Goal: Contribute content: Contribute content

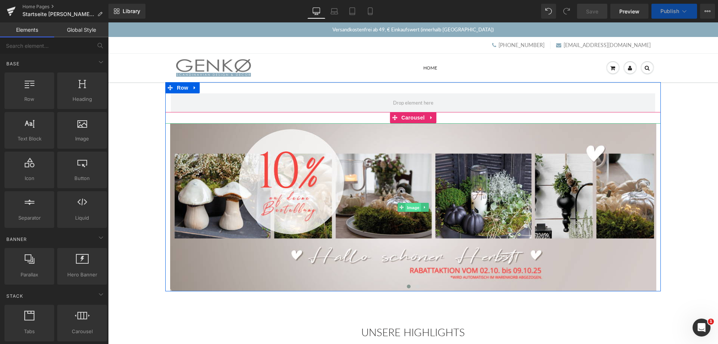
click at [410, 207] on span "Image" at bounding box center [413, 207] width 16 height 9
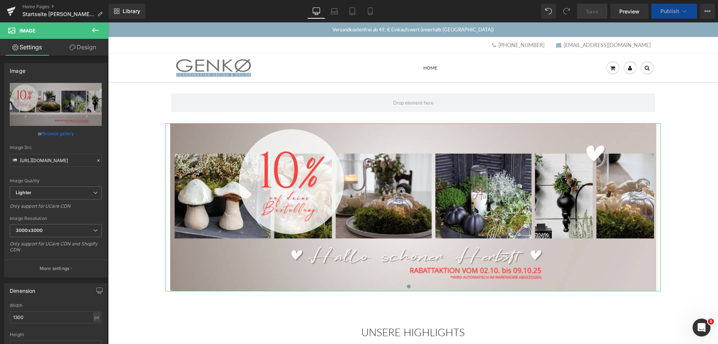
click at [51, 132] on link "Browse gallery" at bounding box center [58, 133] width 32 height 13
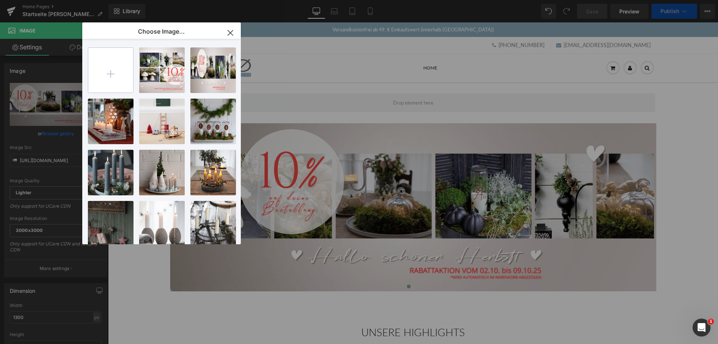
click at [111, 74] on input "file" at bounding box center [110, 70] width 45 height 45
type input "C:\fakepath\Okt10 Banner copy.png"
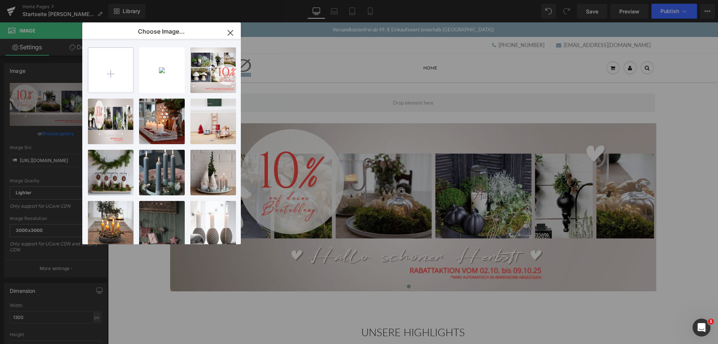
click at [110, 76] on input "file" at bounding box center [110, 70] width 45 height 45
type input "C:\fakepath\Okt10 mobil copy.png"
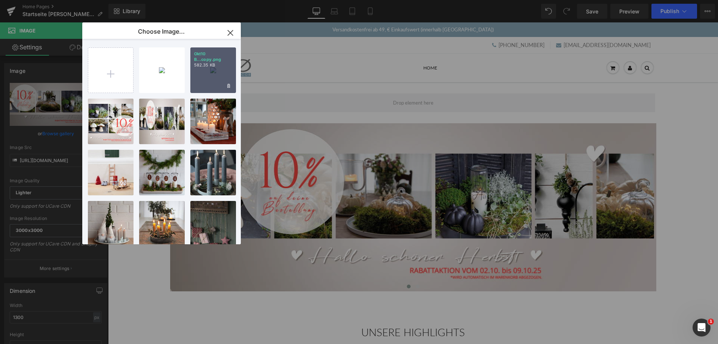
click at [214, 71] on div "Okt10 B...copy.png 582.35 KB" at bounding box center [213, 71] width 46 height 46
type input "[URL][DOMAIN_NAME]"
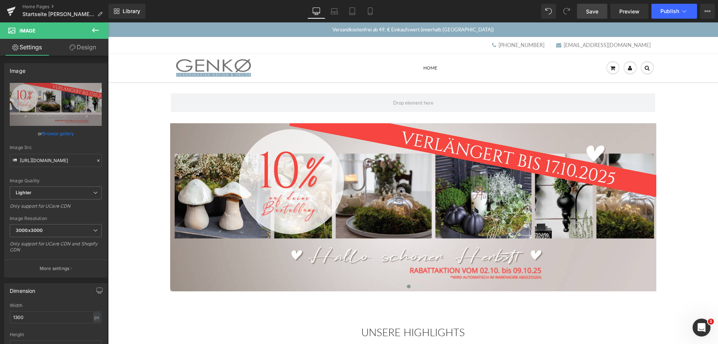
click at [590, 10] on span "Save" at bounding box center [592, 11] width 12 height 8
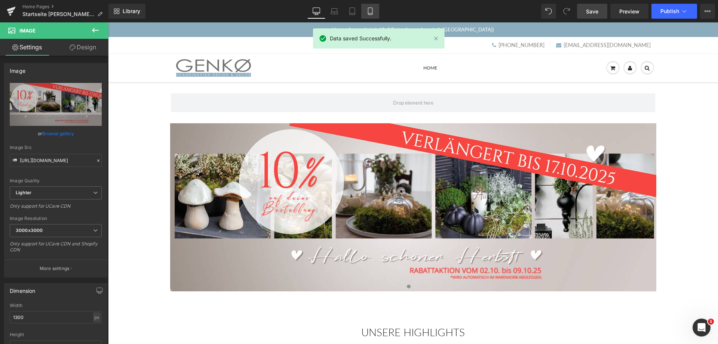
click at [370, 13] on icon at bounding box center [370, 13] width 4 height 0
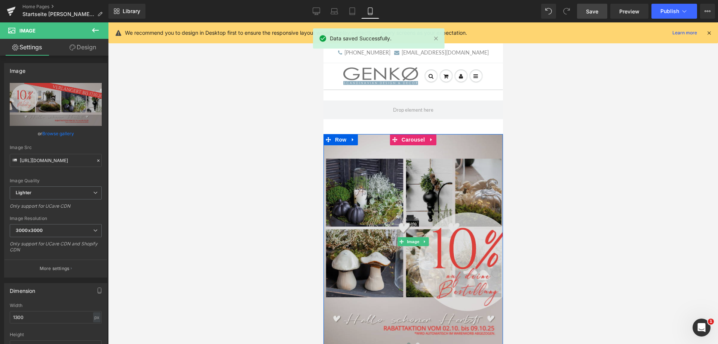
click at [383, 237] on img at bounding box center [413, 241] width 180 height 215
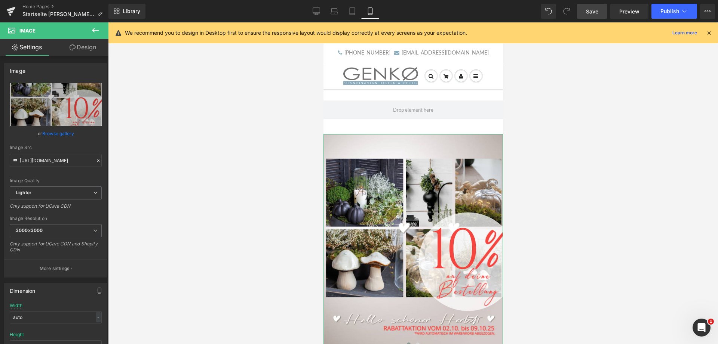
click at [57, 131] on link "Browse gallery" at bounding box center [58, 133] width 32 height 13
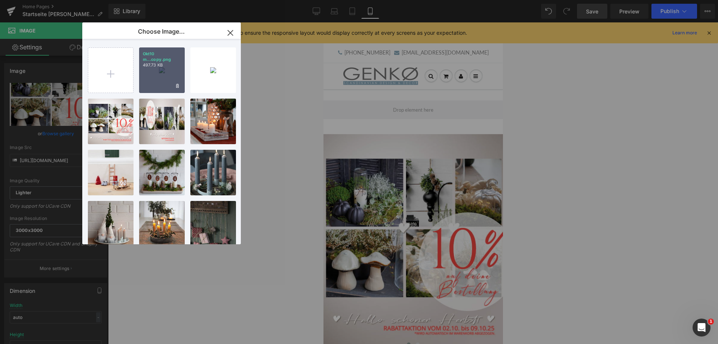
click at [153, 72] on div "Okt10 m...copy.png 497.73 KB" at bounding box center [162, 71] width 46 height 46
type input "[URL][DOMAIN_NAME]"
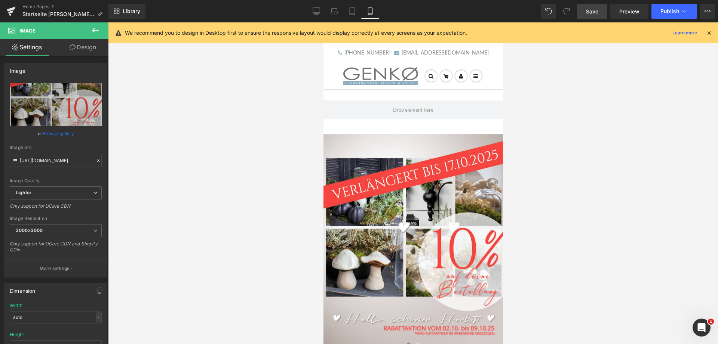
click at [589, 12] on span "Save" at bounding box center [592, 11] width 12 height 8
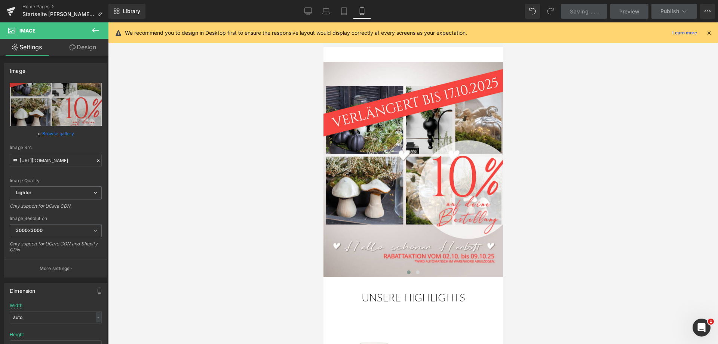
scroll to position [191, 0]
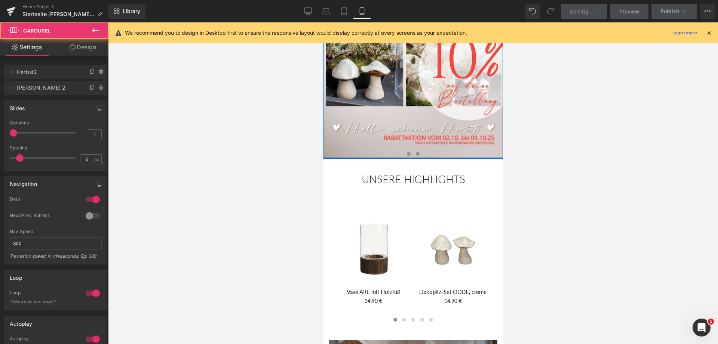
click at [417, 157] on div "Image Image ‹ › Carousel Eine kleine Auswahl Heading Row Row" at bounding box center [413, 51] width 180 height 215
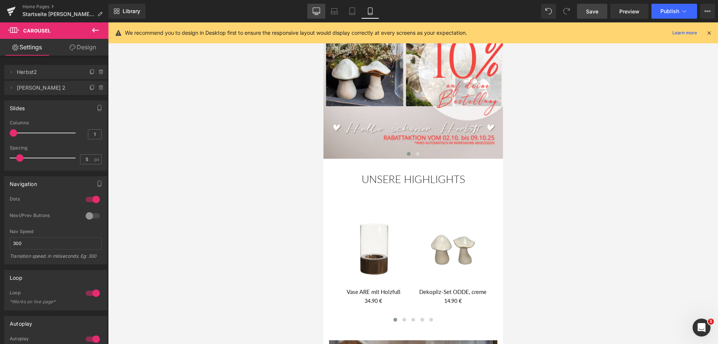
click at [316, 11] on icon at bounding box center [316, 10] width 7 height 7
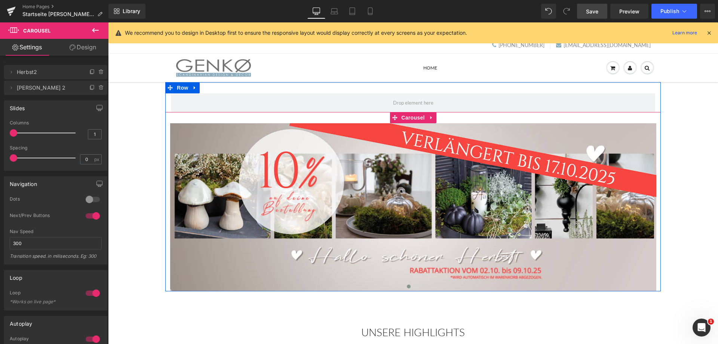
click at [409, 288] on span at bounding box center [409, 287] width 4 height 4
click at [417, 288] on span at bounding box center [418, 287] width 4 height 4
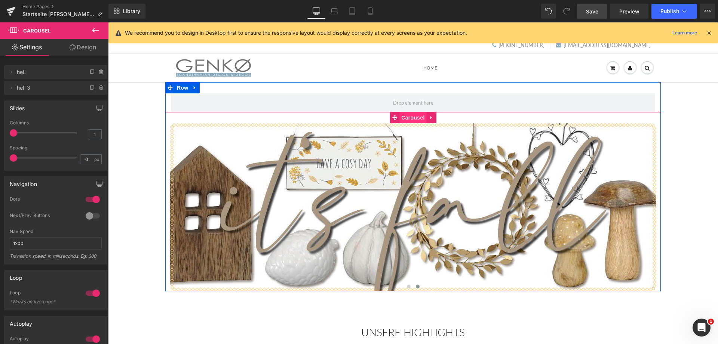
click at [405, 119] on span "Carousel" at bounding box center [412, 117] width 27 height 11
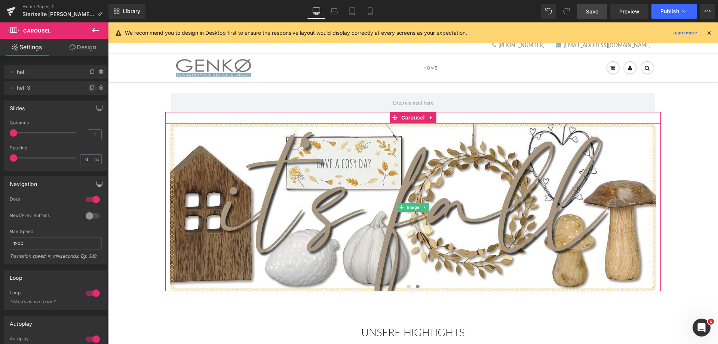
click at [92, 86] on icon at bounding box center [92, 88] width 6 height 6
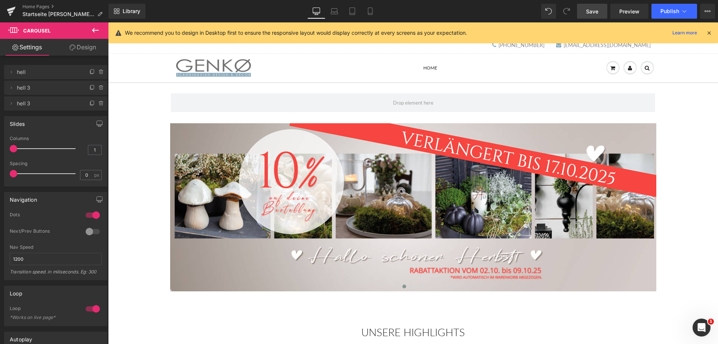
click at [28, 104] on span "hell 3" at bounding box center [48, 103] width 63 height 14
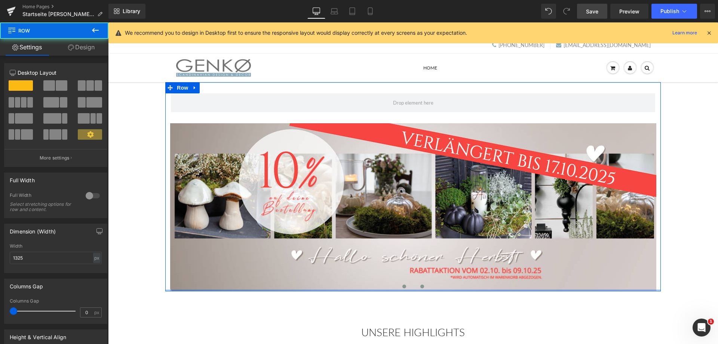
click at [423, 290] on div at bounding box center [413, 291] width 496 height 2
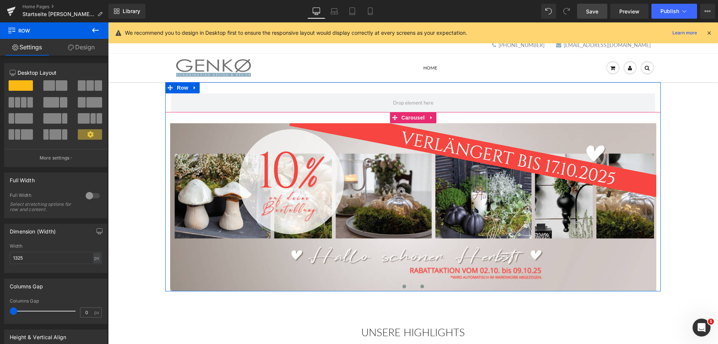
click at [422, 288] on span at bounding box center [422, 287] width 4 height 4
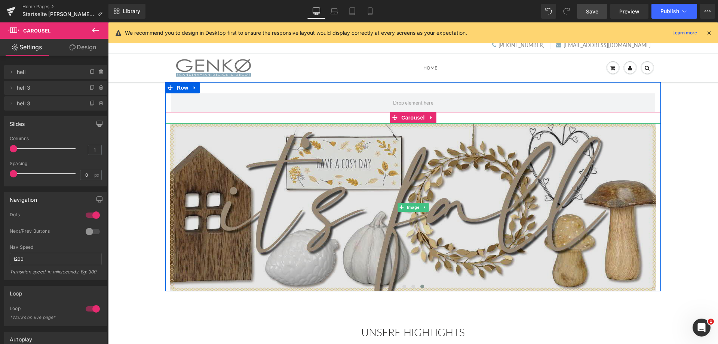
click at [410, 196] on img at bounding box center [413, 207] width 486 height 168
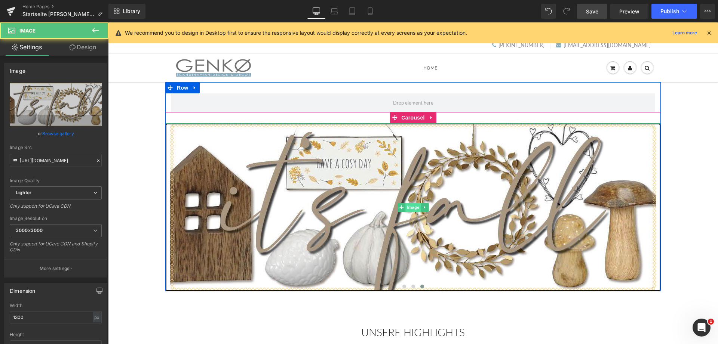
click at [411, 206] on span "Image" at bounding box center [413, 207] width 16 height 9
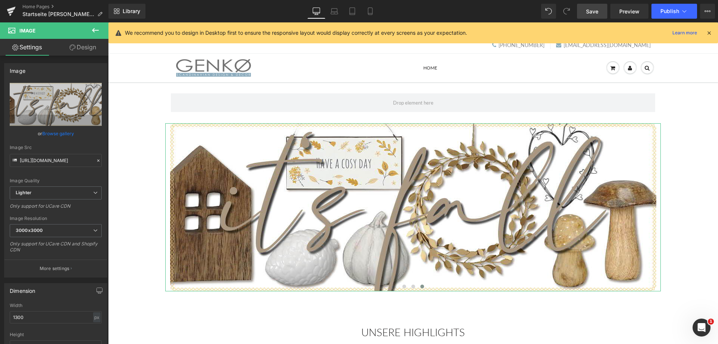
click at [49, 132] on link "Browse gallery" at bounding box center [58, 133] width 32 height 13
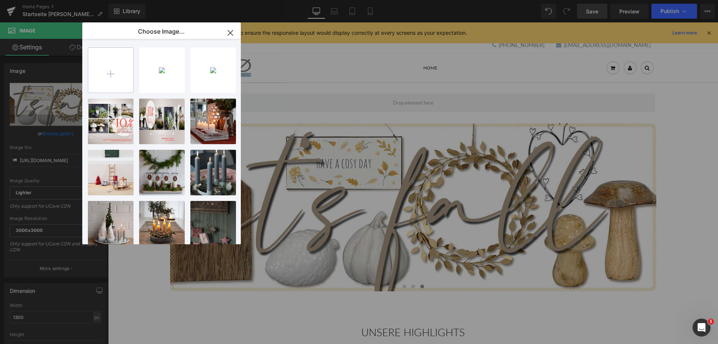
click at [110, 72] on input "file" at bounding box center [110, 70] width 45 height 45
type input "C:\fakepath\Sale_2 600x720.jpg"
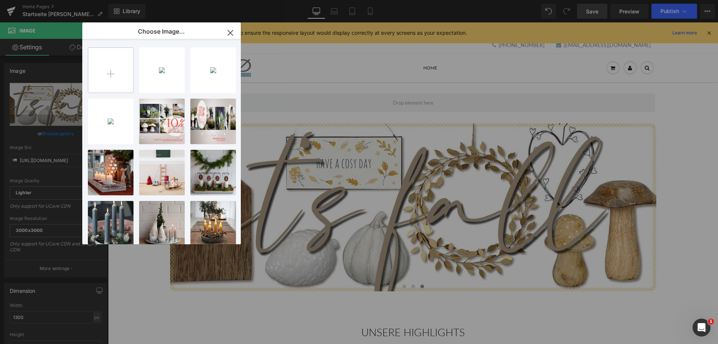
click at [111, 74] on input "file" at bounding box center [110, 70] width 45 height 45
type input "C:\fakepath\Sale_2 1300x640.png"
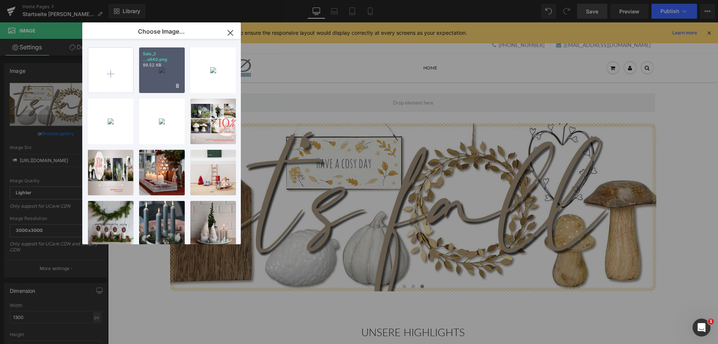
click at [157, 75] on div "Sale_2 ...x640.png 99.52 KB" at bounding box center [162, 71] width 46 height 46
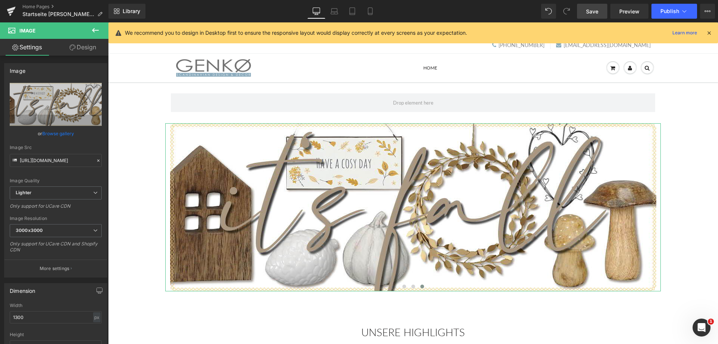
click at [55, 133] on link "Browse gallery" at bounding box center [58, 133] width 32 height 13
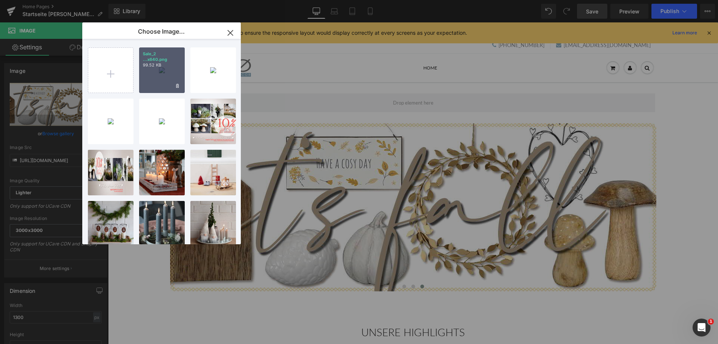
click at [161, 73] on div "Sale_2 ...x640.png 99.52 KB" at bounding box center [162, 71] width 46 height 46
type input "[URL][DOMAIN_NAME]"
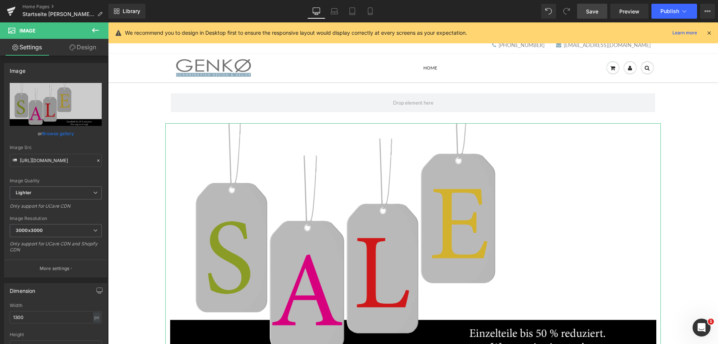
click at [62, 132] on link "Browse gallery" at bounding box center [58, 133] width 32 height 13
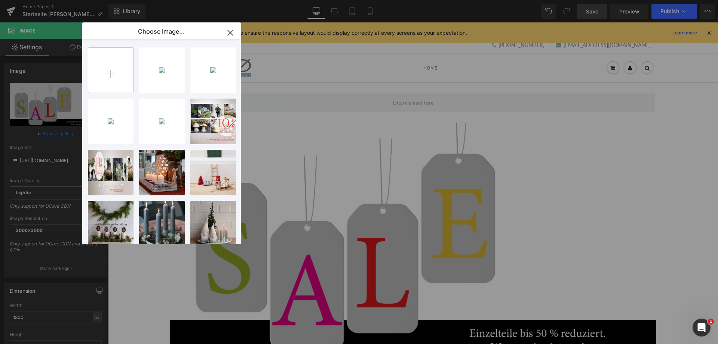
click at [110, 71] on input "file" at bounding box center [110, 70] width 45 height 45
type input "C:\fakepath\Sale_2 1300x450.png"
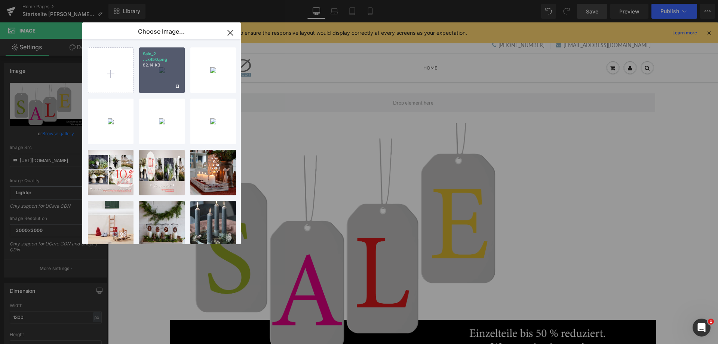
click at [163, 73] on div "Sale_2 ...x450.png 82.14 KB" at bounding box center [162, 71] width 46 height 46
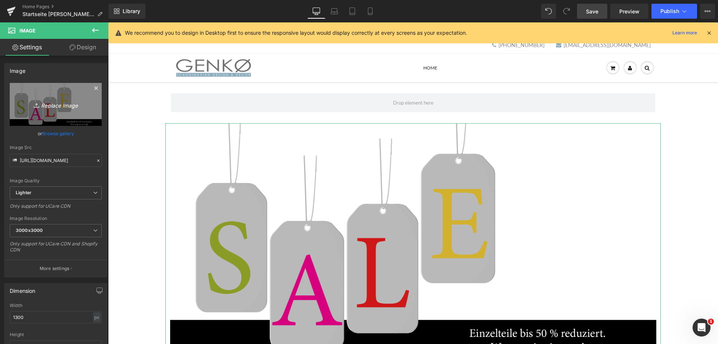
click at [50, 105] on icon "Replace Image" at bounding box center [56, 104] width 60 height 9
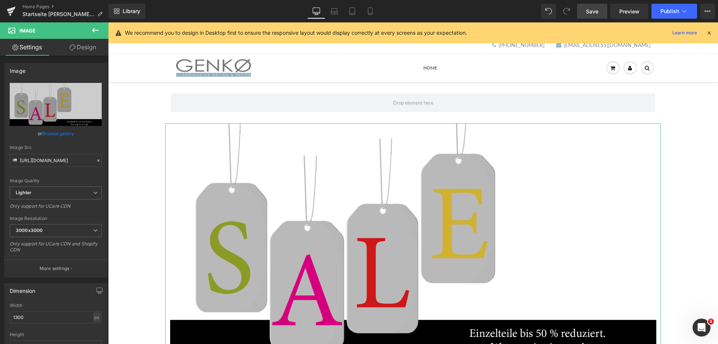
click at [64, 134] on link "Browse gallery" at bounding box center [58, 133] width 32 height 13
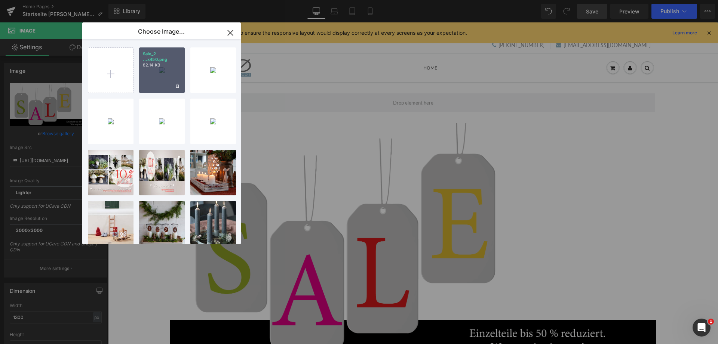
click at [158, 71] on div "Sale_2 ...x450.png 82.14 KB" at bounding box center [162, 71] width 46 height 46
type input "[URL][DOMAIN_NAME]"
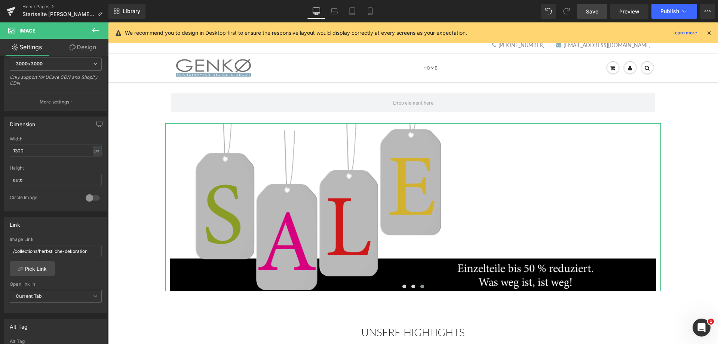
scroll to position [191, 0]
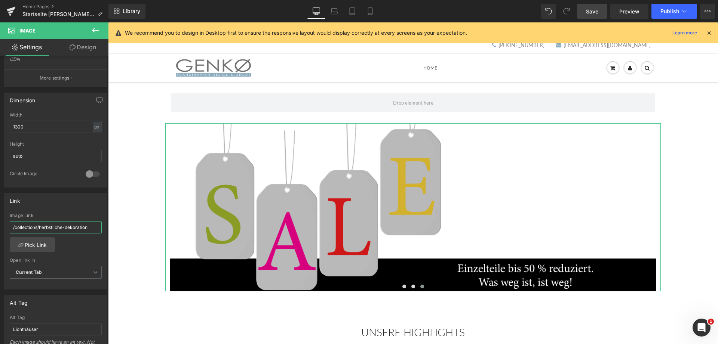
drag, startPoint x: 90, startPoint y: 227, endPoint x: 10, endPoint y: 229, distance: 80.1
click at [10, 229] on input "/collections/herbstliche-dekoration" at bounding box center [56, 227] width 92 height 12
paste input "[URL][DOMAIN_NAME]"
type input "[URL][DOMAIN_NAME]"
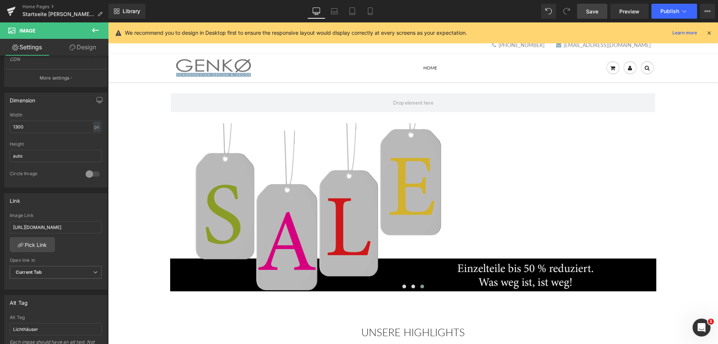
click at [592, 9] on span "Save" at bounding box center [592, 11] width 12 height 8
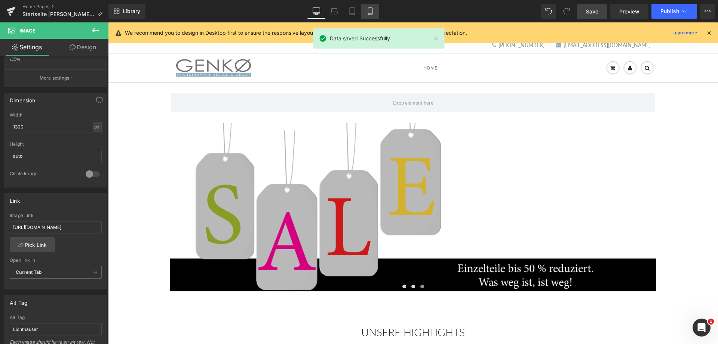
click at [371, 12] on icon at bounding box center [370, 10] width 7 height 7
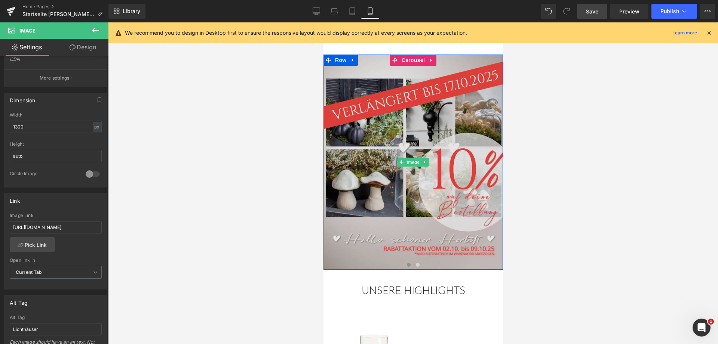
scroll to position [38, 0]
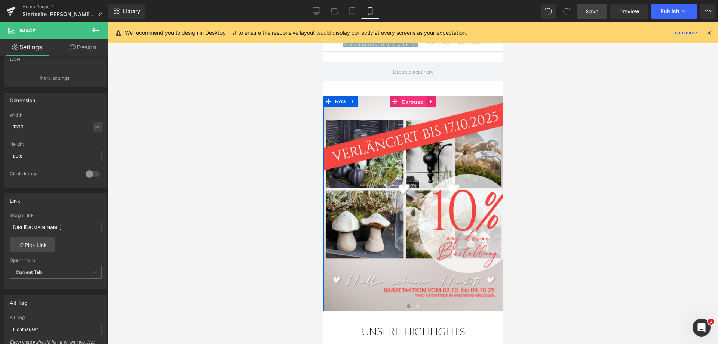
click at [411, 103] on span "Carousel" at bounding box center [412, 101] width 27 height 11
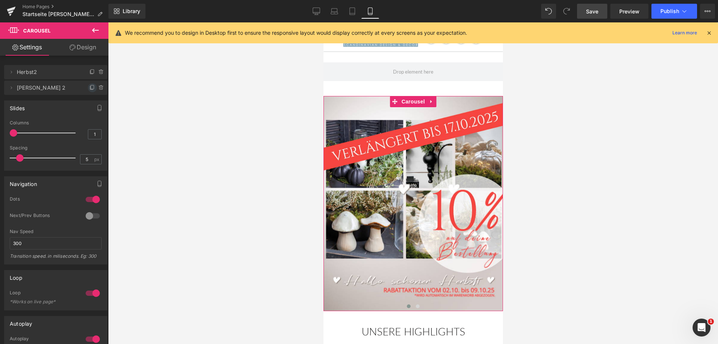
click at [91, 87] on icon at bounding box center [92, 88] width 6 height 6
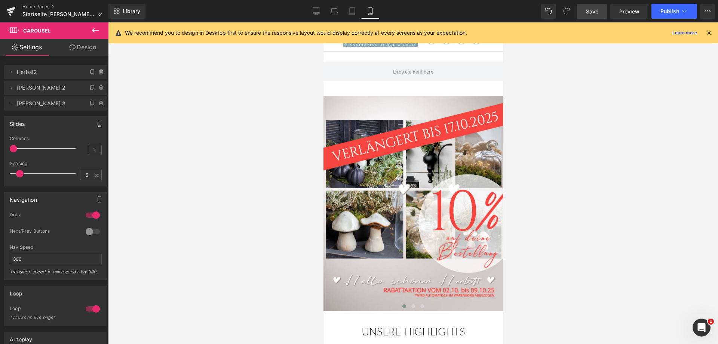
click at [27, 105] on span "[PERSON_NAME] 3" at bounding box center [48, 103] width 63 height 14
click at [423, 309] on span at bounding box center [422, 307] width 4 height 4
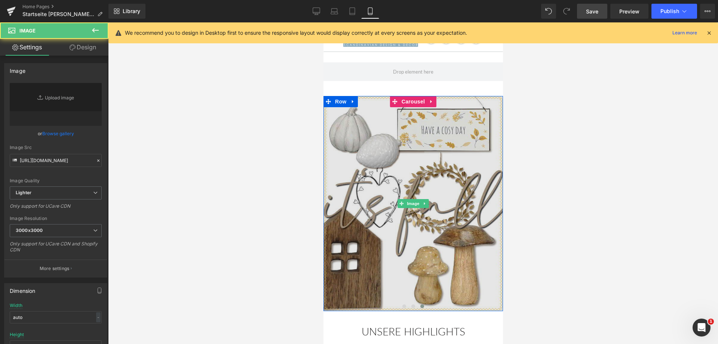
click at [413, 245] on img at bounding box center [413, 203] width 180 height 215
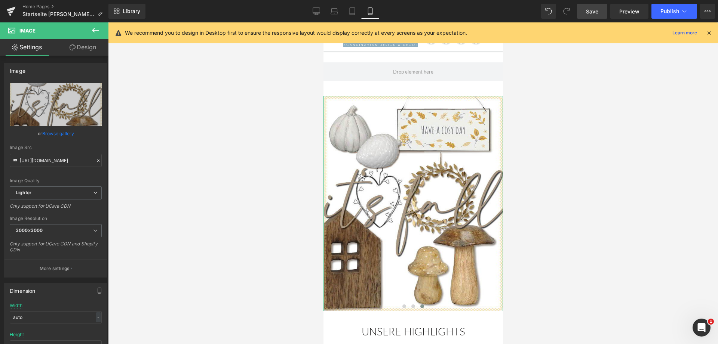
click at [64, 132] on link "Browse gallery" at bounding box center [58, 133] width 32 height 13
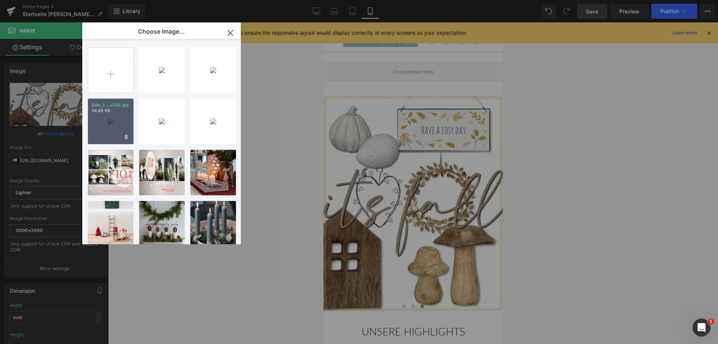
click at [106, 128] on div "Sale_2 ...x720.jpg 34.89 KB" at bounding box center [111, 122] width 46 height 46
type input "[URL][DOMAIN_NAME]"
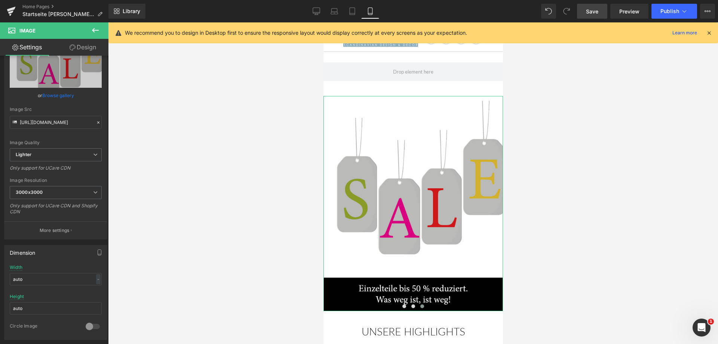
scroll to position [191, 0]
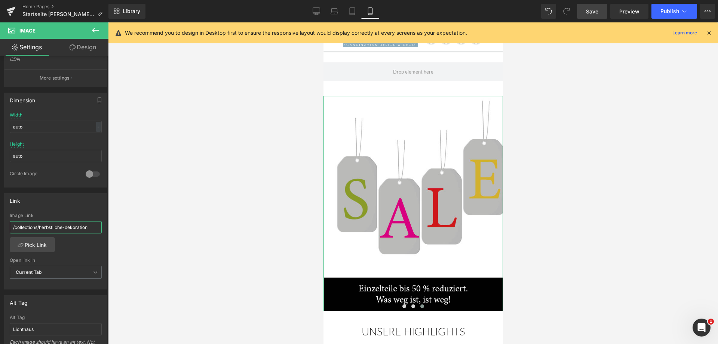
drag, startPoint x: 90, startPoint y: 229, endPoint x: 10, endPoint y: 226, distance: 79.7
click at [10, 226] on input "/collections/herbstliche-dekoration" at bounding box center [56, 227] width 92 height 12
paste input "[URL][DOMAIN_NAME]"
type input "[URL][DOMAIN_NAME]"
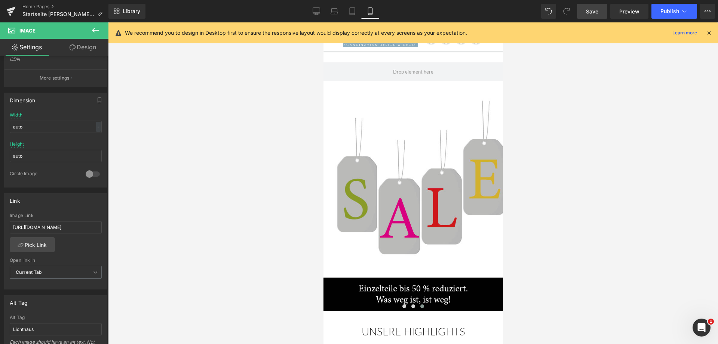
click at [594, 11] on span "Save" at bounding box center [592, 11] width 12 height 8
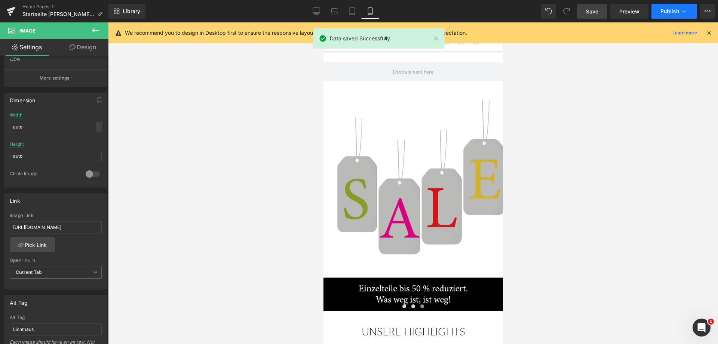
click at [671, 9] on span "Publish" at bounding box center [670, 11] width 19 height 6
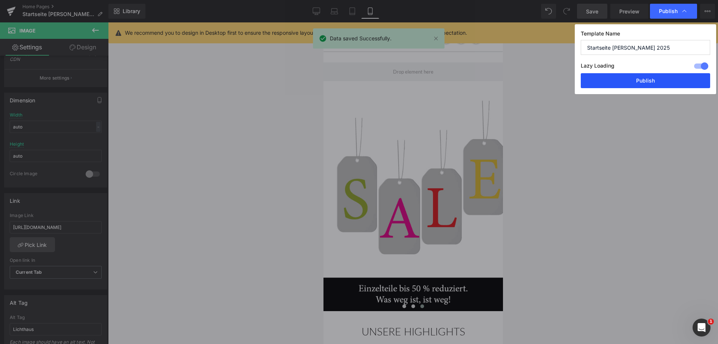
click at [643, 82] on button "Publish" at bounding box center [645, 80] width 129 height 15
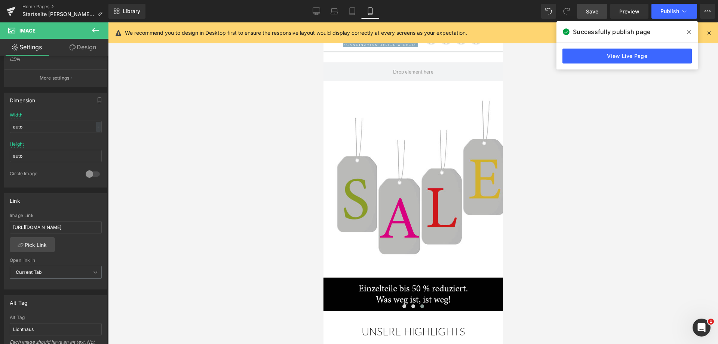
click at [689, 32] on icon at bounding box center [689, 32] width 4 height 4
